Goal: Information Seeking & Learning: Learn about a topic

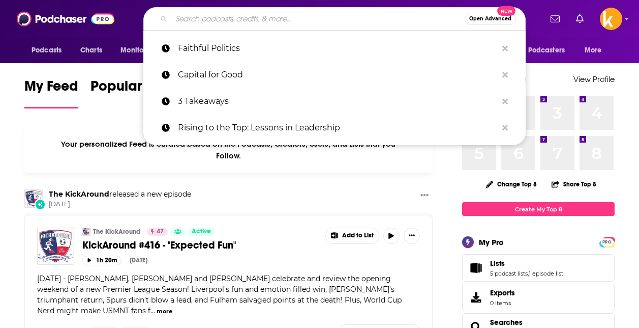
click at [234, 18] on input "Search podcasts, credits, & more..." at bounding box center [318, 19] width 294 height 16
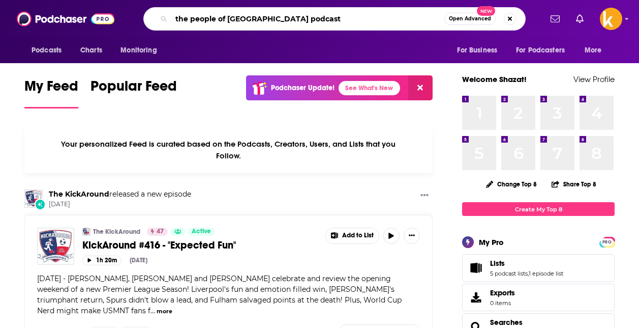
type input "the people of [GEOGRAPHIC_DATA] podcast"
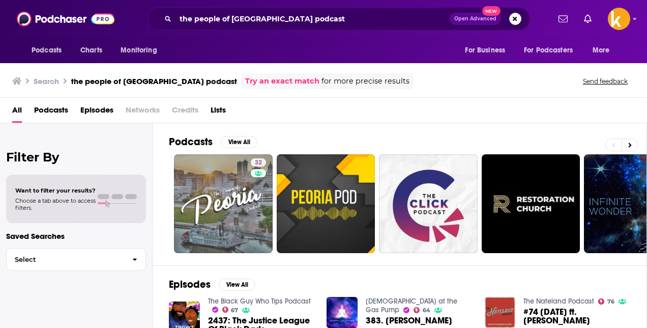
click at [46, 114] on span "Podcasts" at bounding box center [51, 112] width 34 height 21
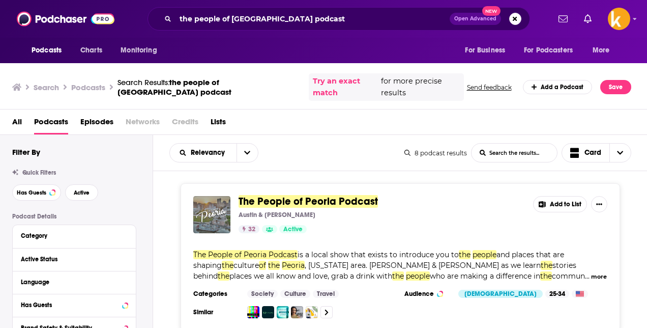
click at [191, 191] on div "The People of Peoria Podcast Austin & [PERSON_NAME] 32 Active Add to List The P…" at bounding box center [401, 257] width 440 height 148
click at [264, 183] on div "The People of Peoria Podcast Austin & [PERSON_NAME] 32 Active Add to List The P…" at bounding box center [401, 257] width 440 height 148
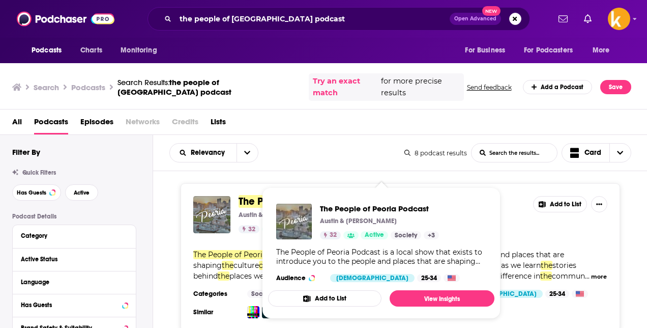
click at [249, 195] on span "The People of Peoria Podcast" at bounding box center [308, 201] width 139 height 13
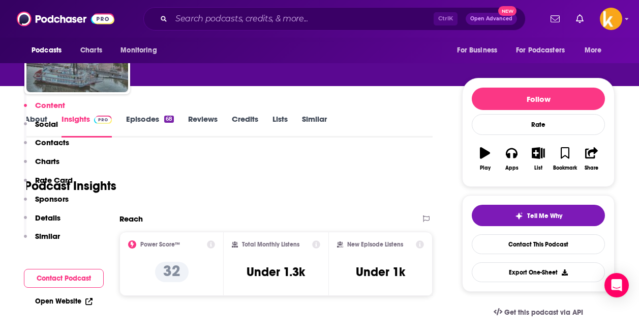
scroll to position [51, 0]
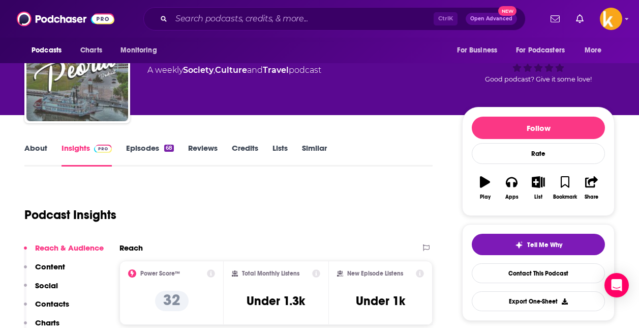
click at [40, 144] on link "About" at bounding box center [35, 154] width 23 height 23
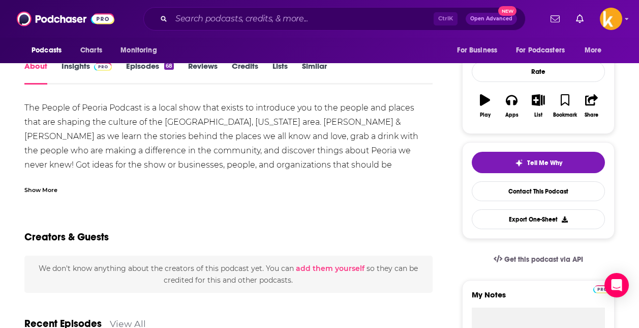
scroll to position [153, 0]
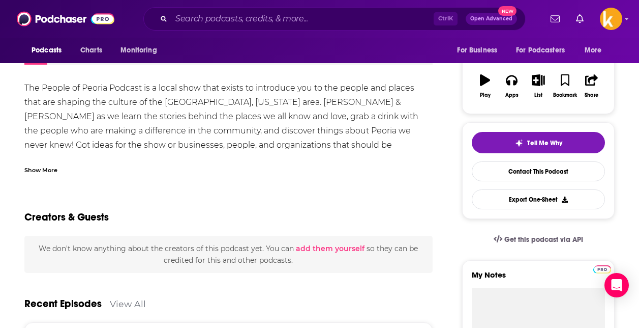
click at [43, 170] on div "Show More" at bounding box center [40, 169] width 33 height 10
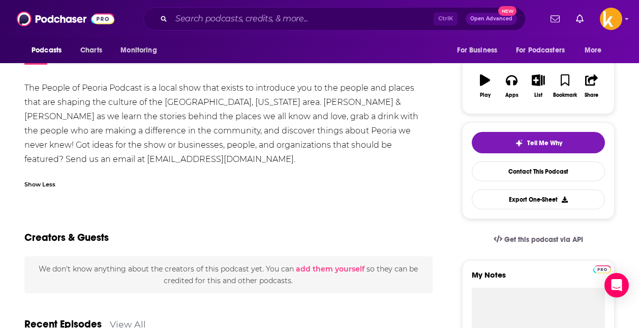
click at [141, 103] on div "The People of Peoria Podcast is a local show that exists to introduce you to th…" at bounding box center [228, 123] width 409 height 85
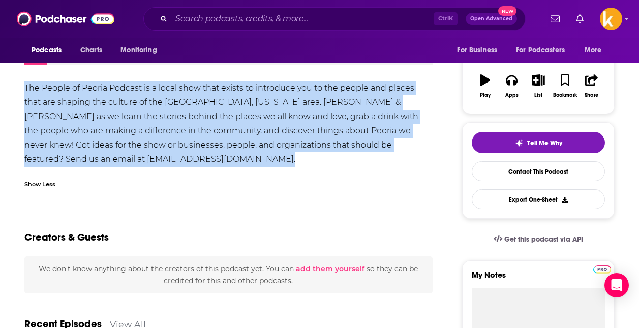
click at [141, 103] on div "The People of Peoria Podcast is a local show that exists to introduce you to th…" at bounding box center [228, 123] width 409 height 85
copy div "The People of Peoria Podcast is a local show that exists to introduce you to th…"
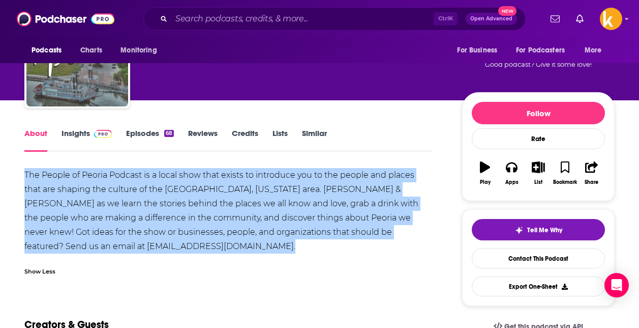
scroll to position [0, 0]
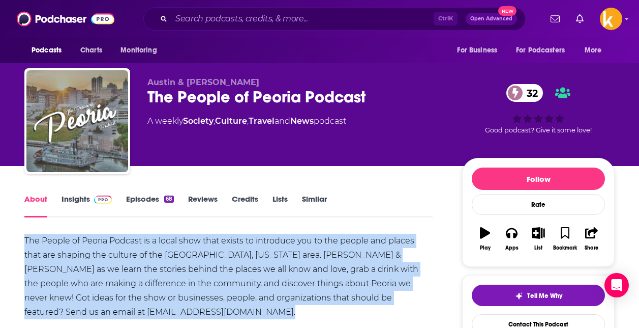
click at [247, 202] on link "Credits" at bounding box center [245, 205] width 26 height 23
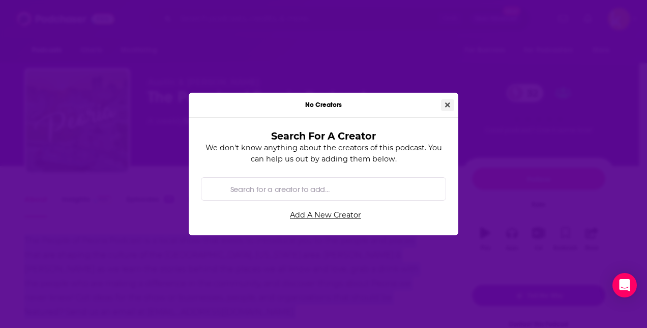
click at [446, 105] on icon "Close" at bounding box center [447, 104] width 5 height 7
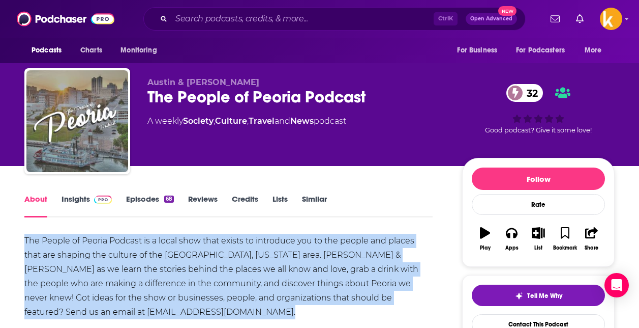
click at [85, 206] on link "Insights" at bounding box center [87, 205] width 50 height 23
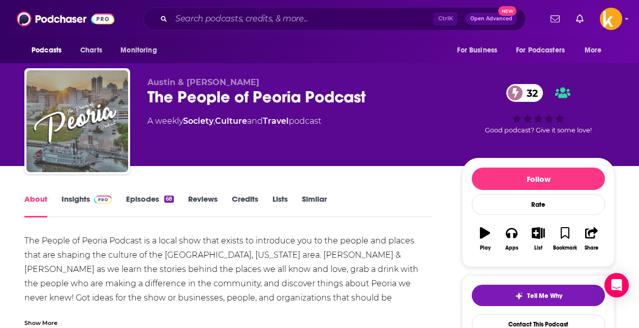
click at [221, 8] on div "Ctrl K Open Advanced New" at bounding box center [334, 18] width 383 height 23
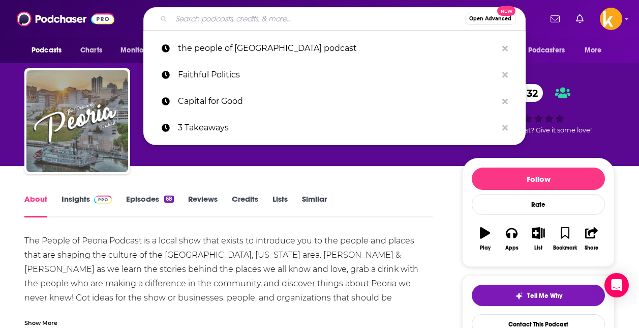
click at [221, 13] on input "Search podcasts, credits, & more..." at bounding box center [318, 19] width 294 height 16
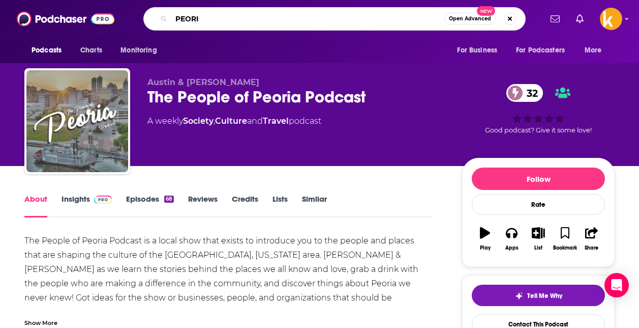
type input "PEORIA"
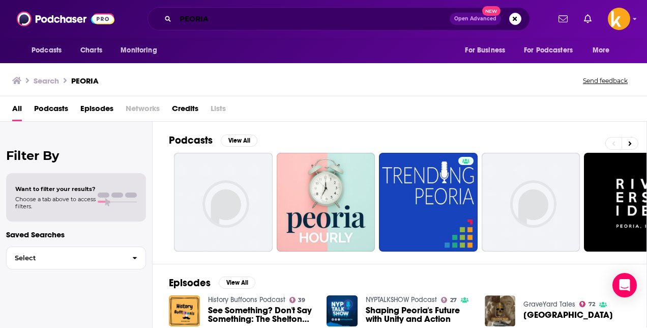
click at [351, 17] on input "PEORIA" at bounding box center [313, 19] width 274 height 16
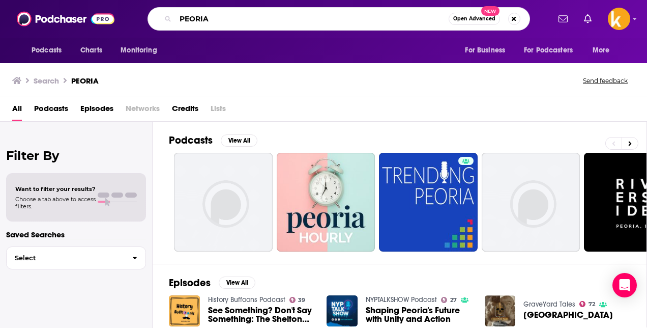
click at [351, 17] on input "PEORIA" at bounding box center [312, 19] width 273 height 16
type input "peoria"
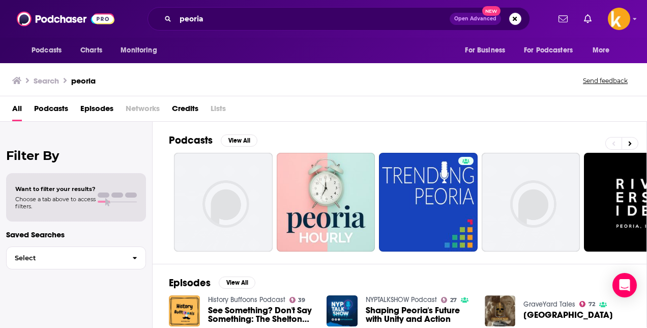
click at [54, 110] on span "Podcasts" at bounding box center [51, 110] width 34 height 21
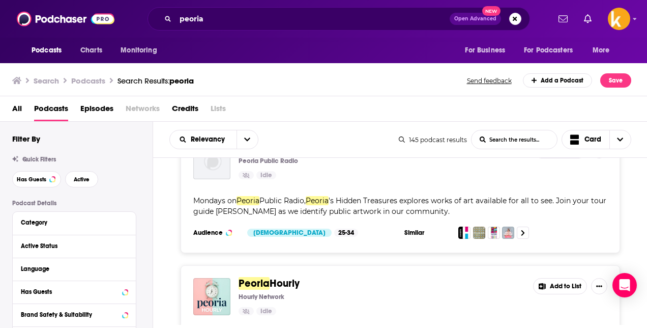
scroll to position [51, 0]
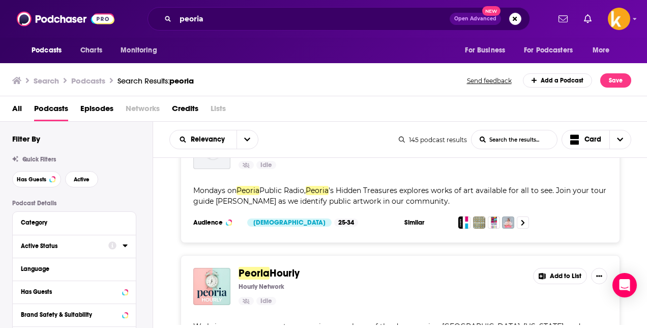
click at [41, 249] on div "Active Status" at bounding box center [61, 245] width 81 height 7
click at [59, 263] on span "All" at bounding box center [68, 264] width 95 height 13
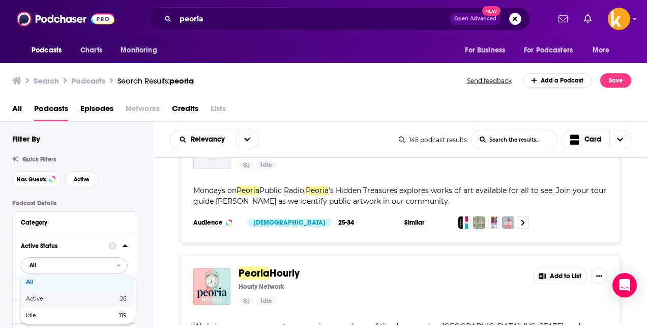
click at [64, 296] on div "Active 26" at bounding box center [78, 298] width 114 height 17
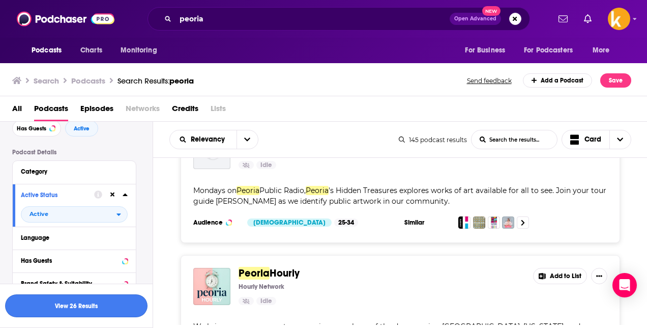
click at [101, 308] on button "View 26 Results" at bounding box center [76, 305] width 142 height 23
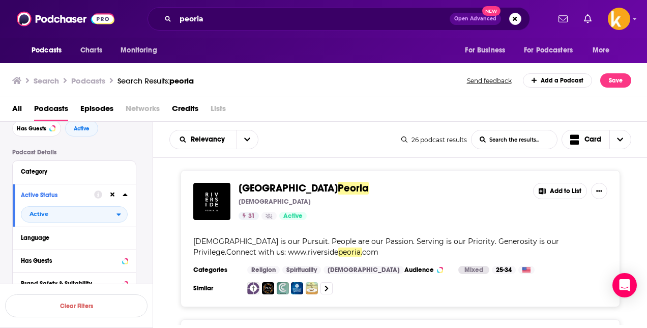
drag, startPoint x: 184, startPoint y: 216, endPoint x: 172, endPoint y: 228, distance: 17.3
click at [172, 228] on div "[GEOGRAPHIC_DATA][DEMOGRAPHIC_DATA] 31 Active Add to List [DEMOGRAPHIC_DATA] is…" at bounding box center [400, 238] width 494 height 137
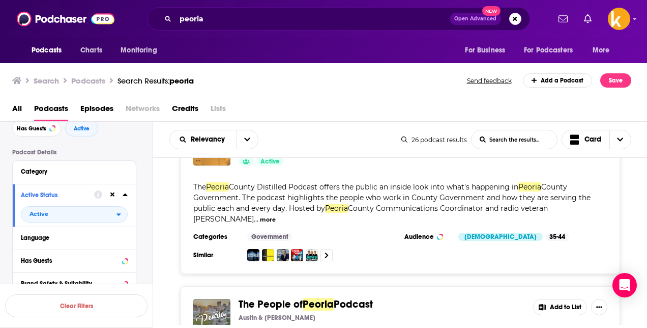
scroll to position [153, 0]
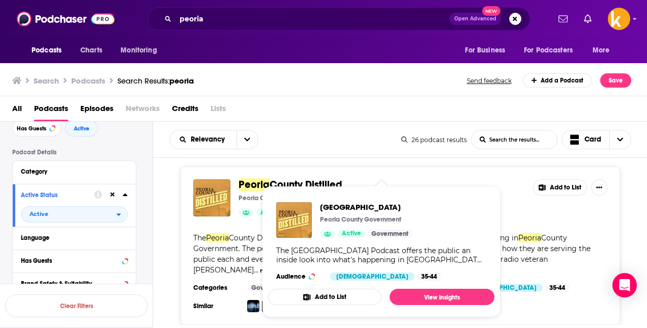
click at [176, 211] on div "[GEOGRAPHIC_DATA] Peoria County Government Active Add to List The [GEOGRAPHIC_D…" at bounding box center [400, 245] width 494 height 158
click at [167, 236] on div "[GEOGRAPHIC_DATA] Peoria County Government Active Add to List The [GEOGRAPHIC_D…" at bounding box center [400, 245] width 494 height 158
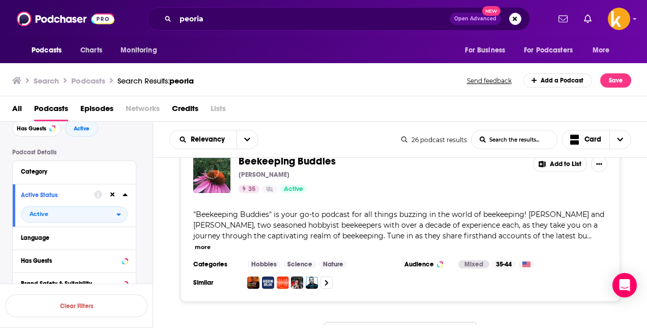
scroll to position [3562, 0]
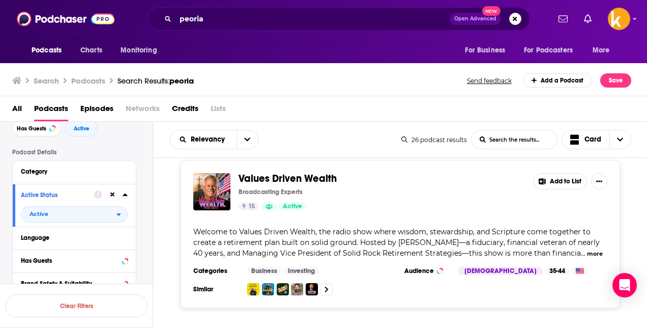
scroll to position [3721, 0]
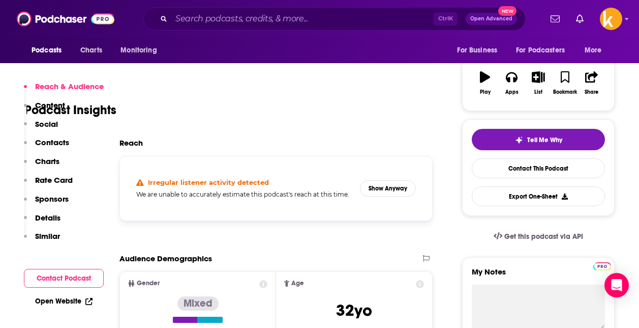
scroll to position [305, 0]
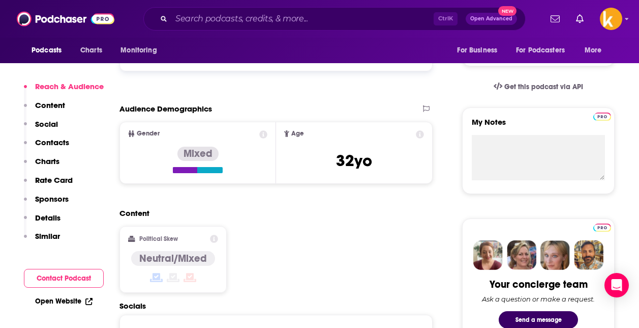
click at [55, 301] on link "Open Website" at bounding box center [63, 301] width 57 height 9
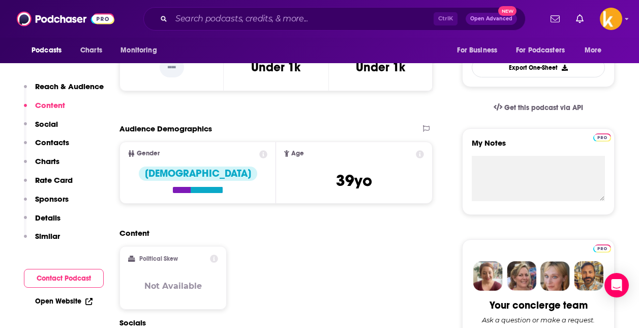
scroll to position [305, 0]
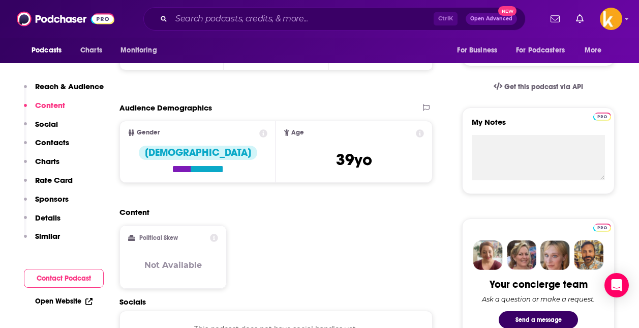
click at [71, 300] on link "Open Website" at bounding box center [63, 301] width 57 height 9
